Goal: Task Accomplishment & Management: Use online tool/utility

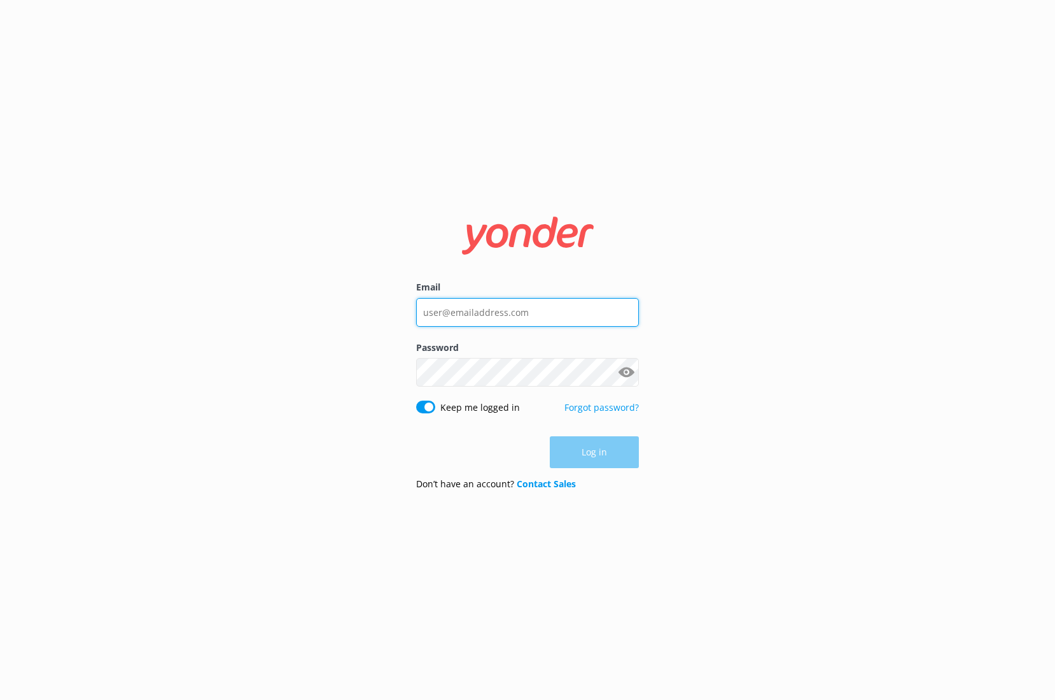
type input "[EMAIL_ADDRESS][DOMAIN_NAME]"
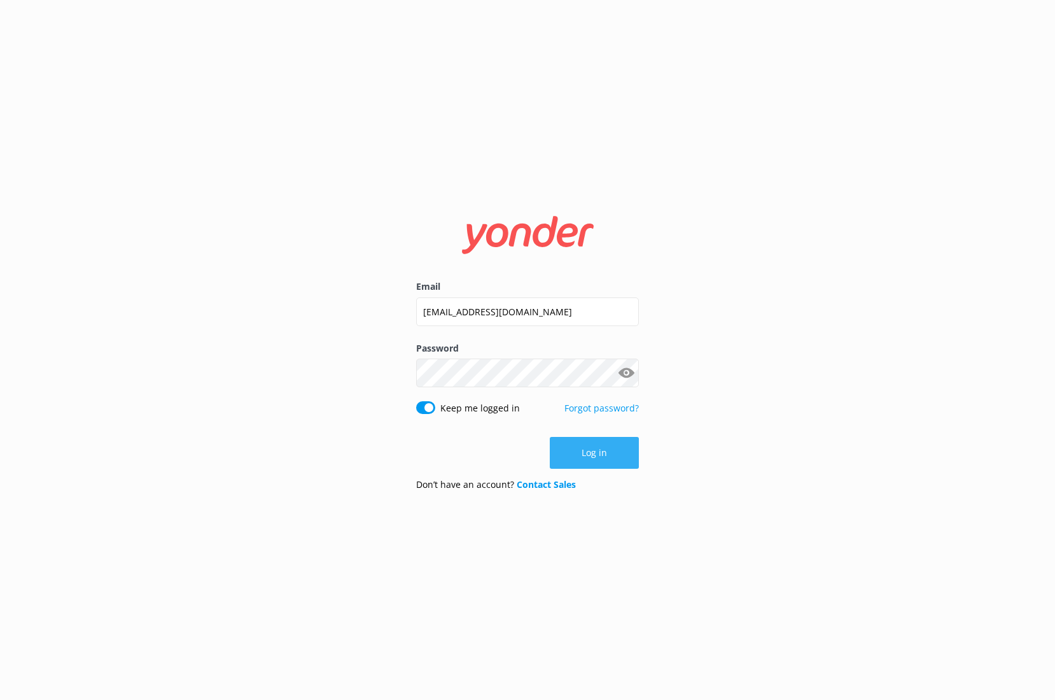
click at [588, 453] on button "Log in" at bounding box center [594, 453] width 89 height 32
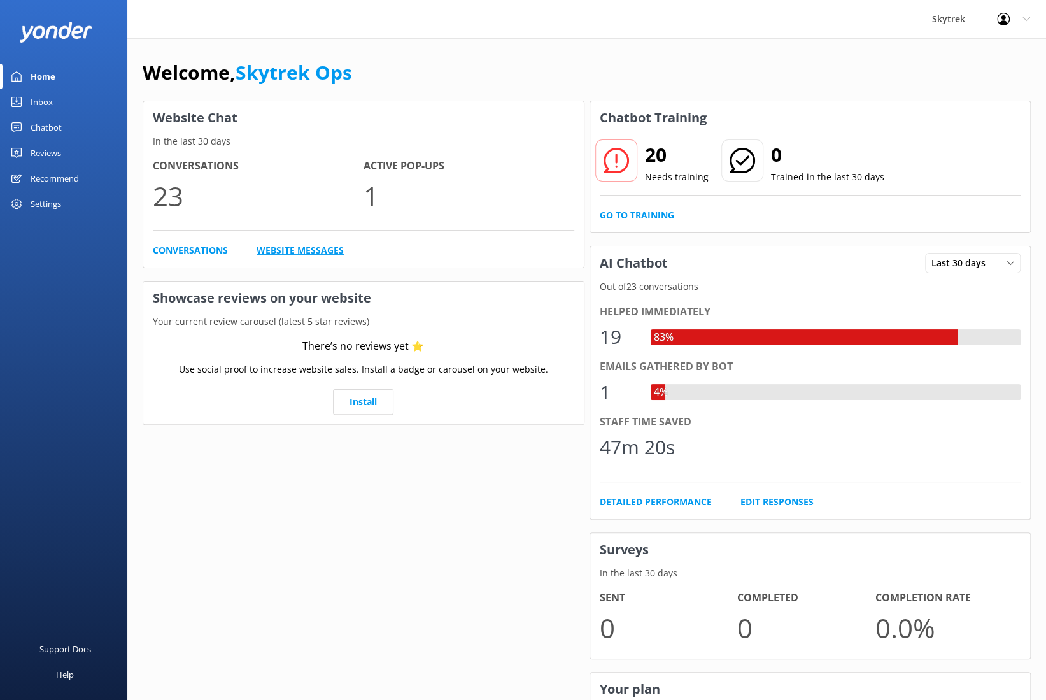
click at [313, 251] on link "Website Messages" at bounding box center [300, 250] width 87 height 14
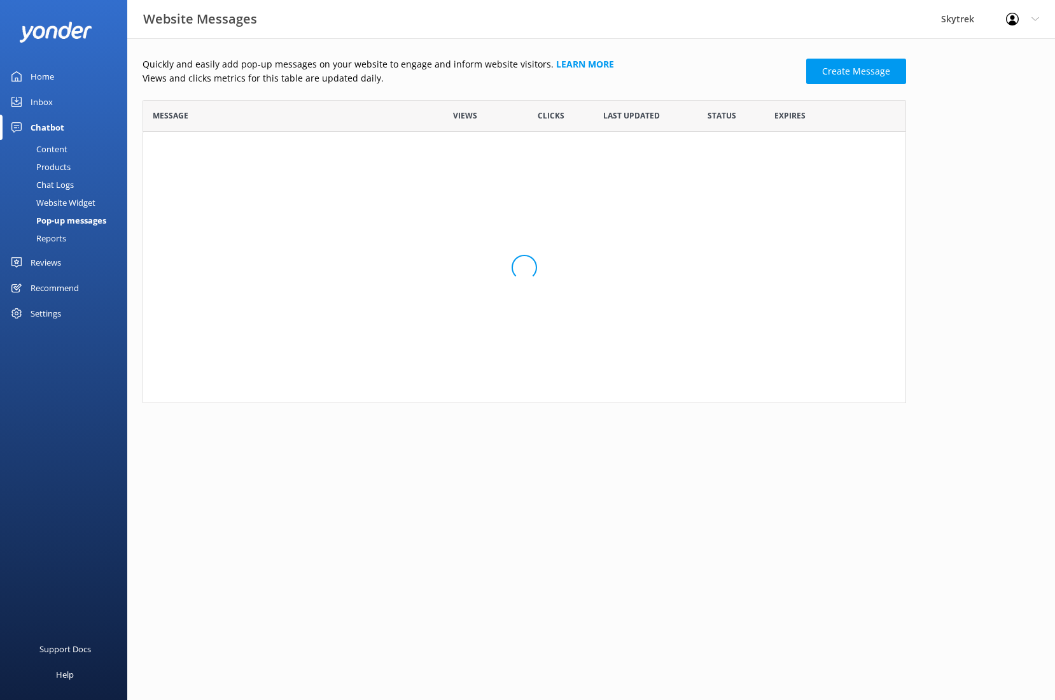
scroll to position [76, 754]
click at [337, 157] on link "Only six days left to fly from the top of Coron..." at bounding box center [283, 152] width 260 height 14
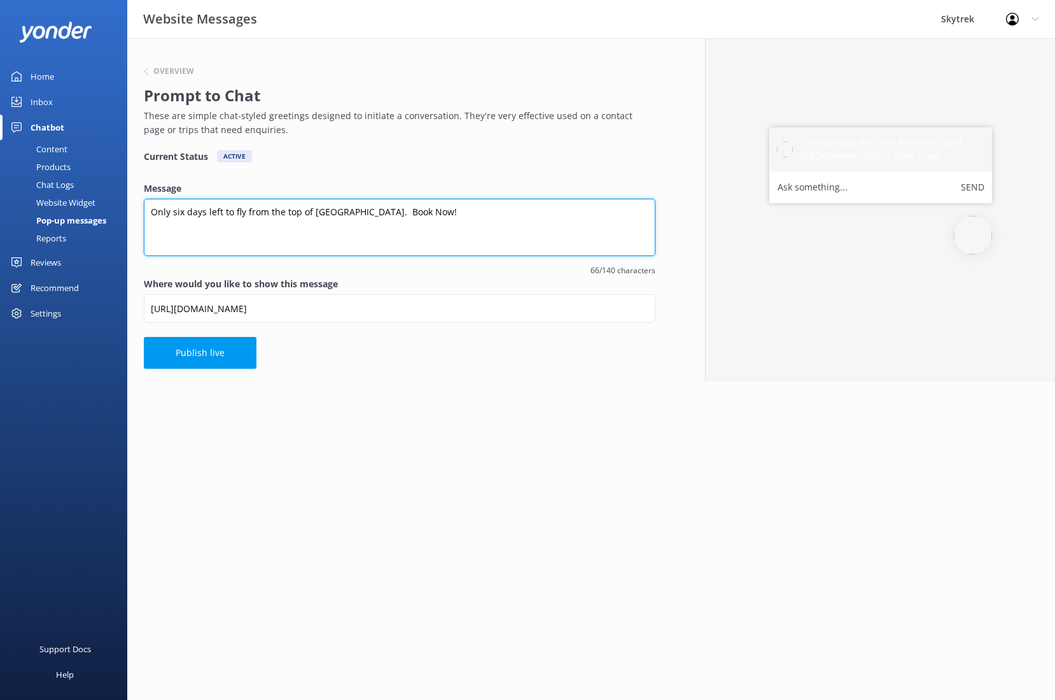
drag, startPoint x: 183, startPoint y: 211, endPoint x: 172, endPoint y: 208, distance: 11.7
click at [172, 208] on textarea "Only six days left to fly from the top of [GEOGRAPHIC_DATA]. Book Now!" at bounding box center [400, 227] width 512 height 57
type textarea "Only five days left to fly from the top of [GEOGRAPHIC_DATA]. Book Now!"
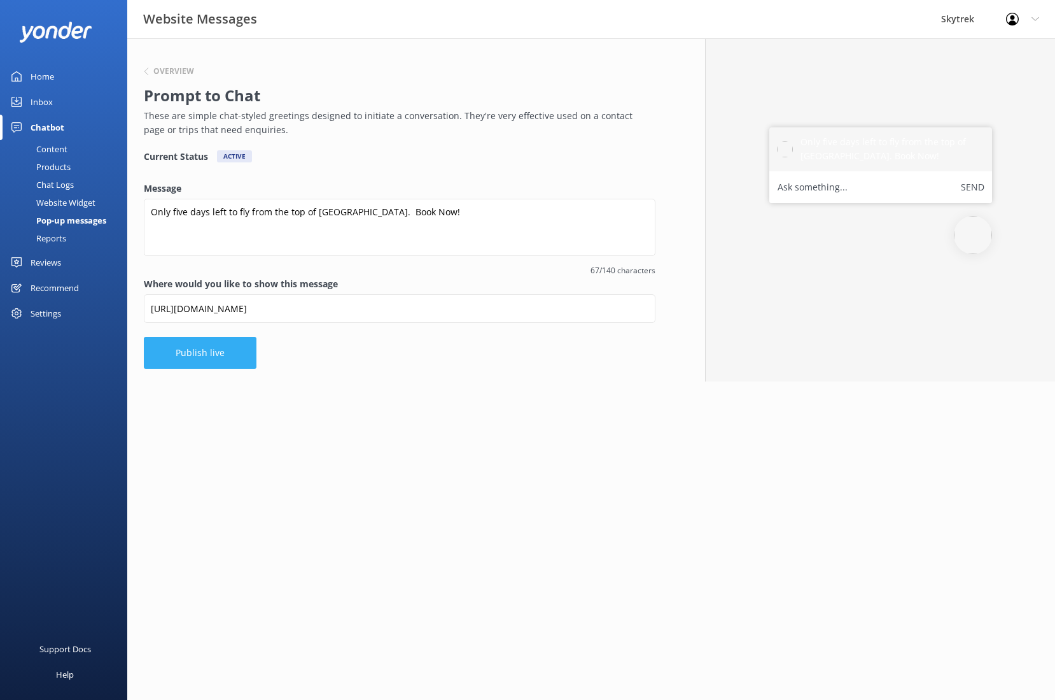
click at [214, 354] on button "Publish live" at bounding box center [200, 353] width 113 height 32
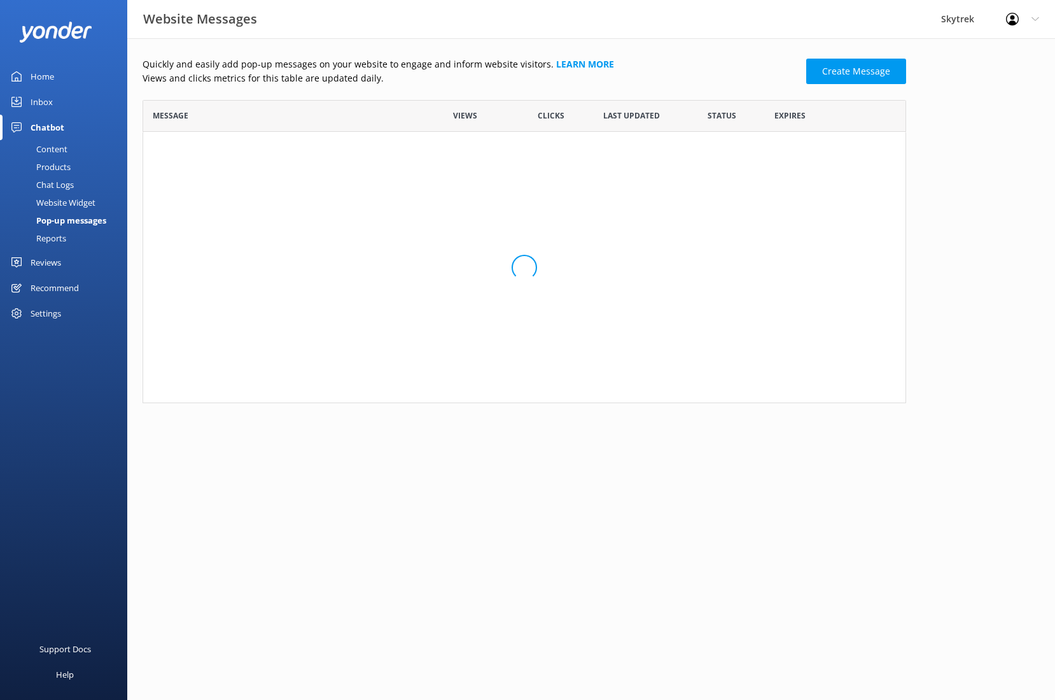
scroll to position [10, 10]
